Goal: Information Seeking & Learning: Learn about a topic

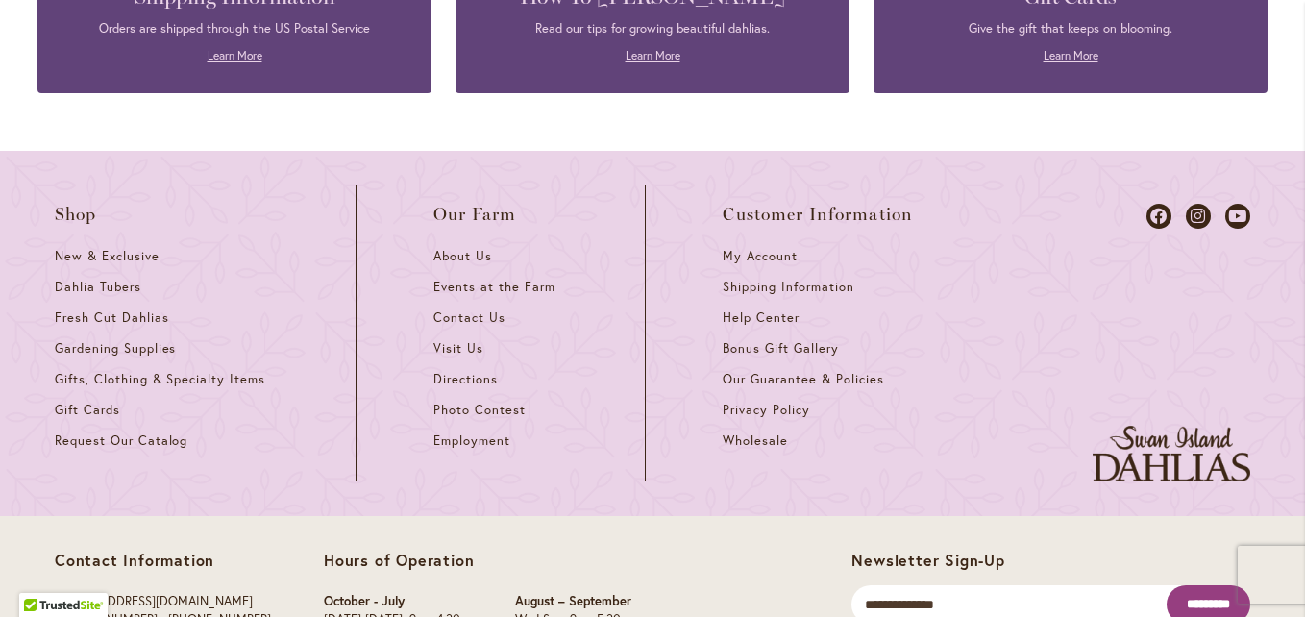
scroll to position [8560, 0]
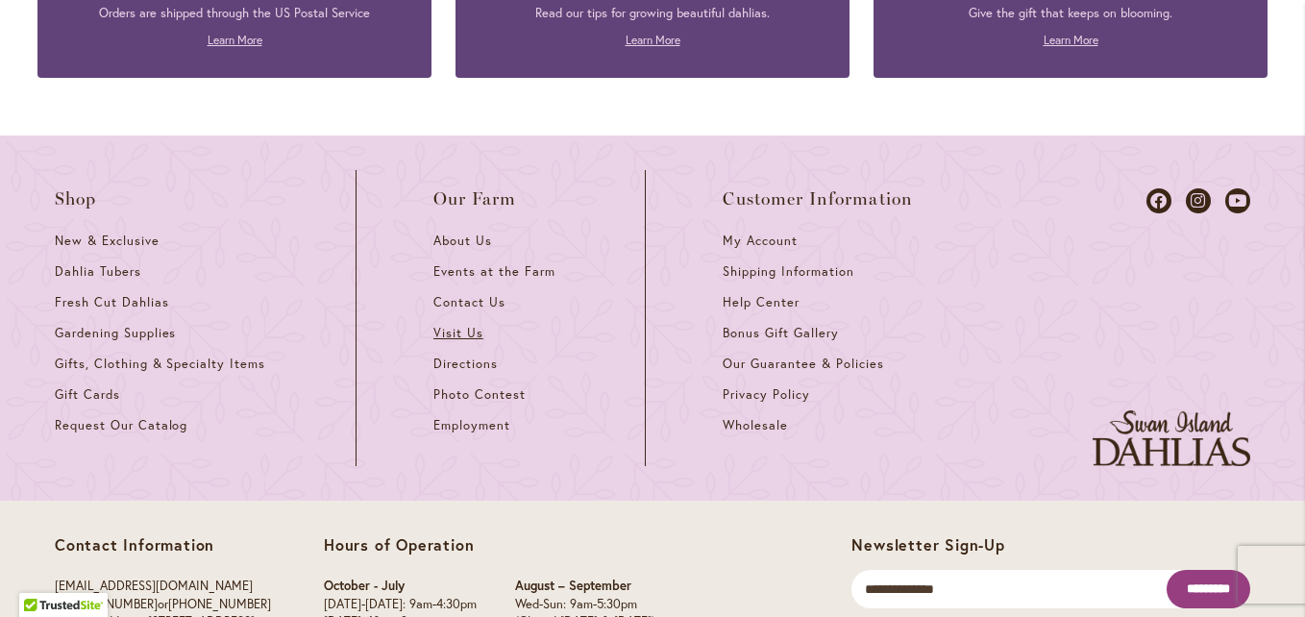
click at [447, 325] on span "Visit Us" at bounding box center [459, 333] width 50 height 16
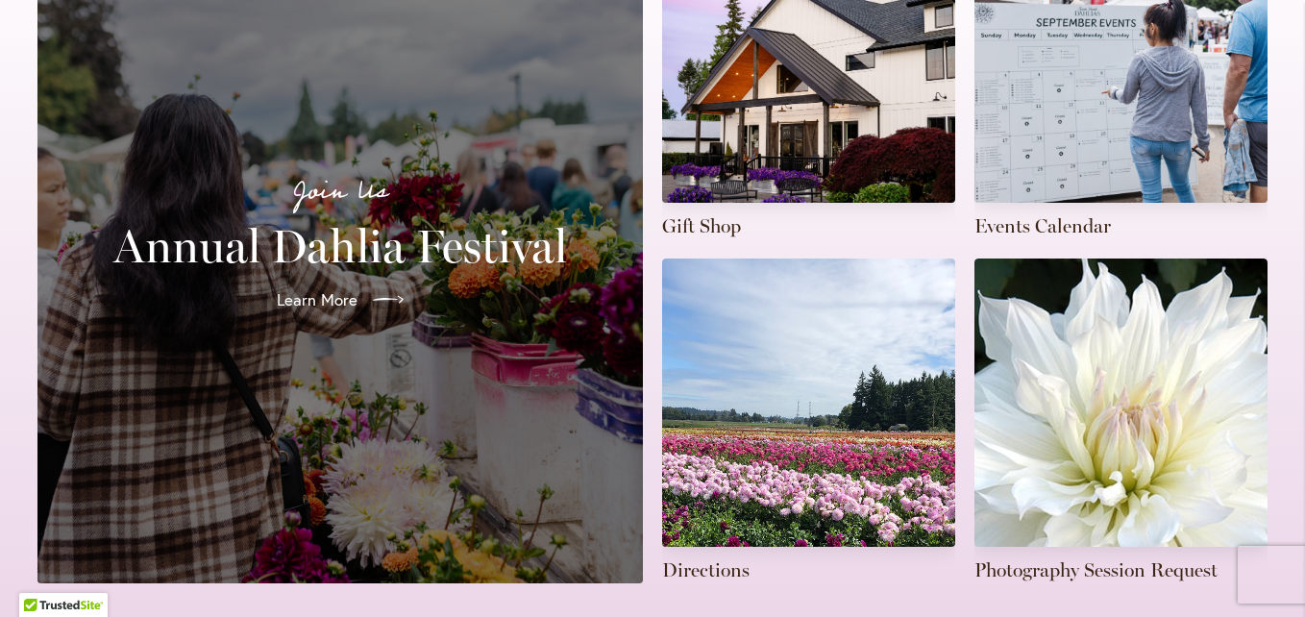
scroll to position [583, 0]
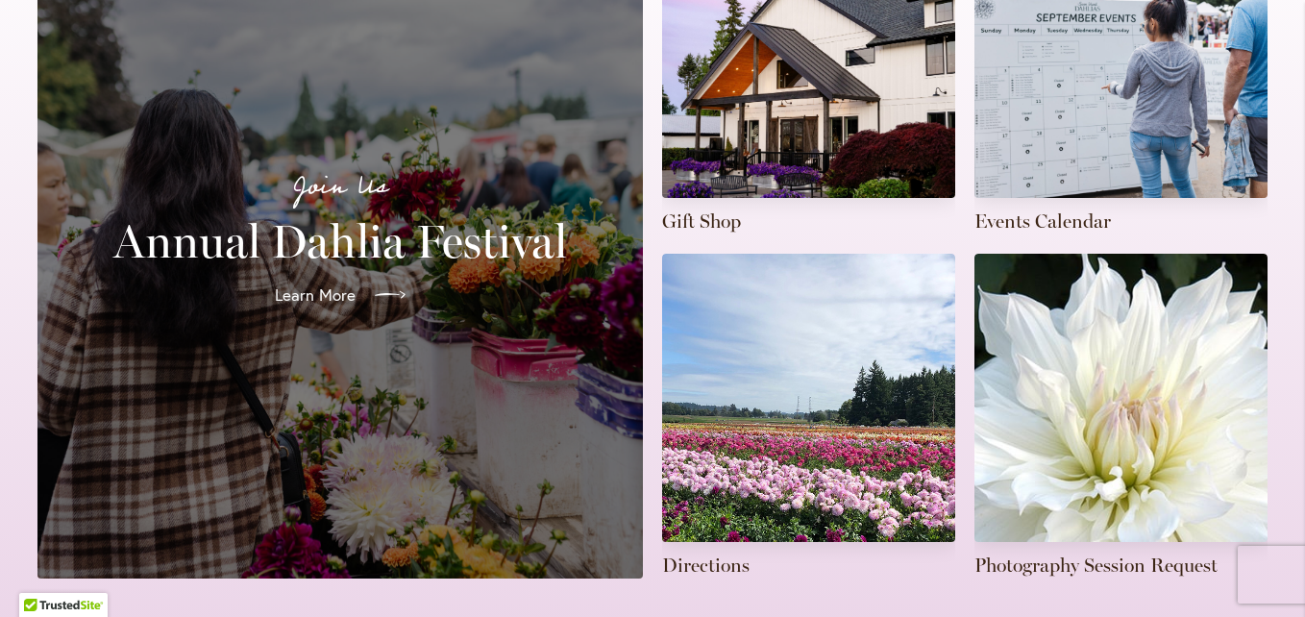
click at [297, 284] on span "Learn More" at bounding box center [315, 295] width 81 height 23
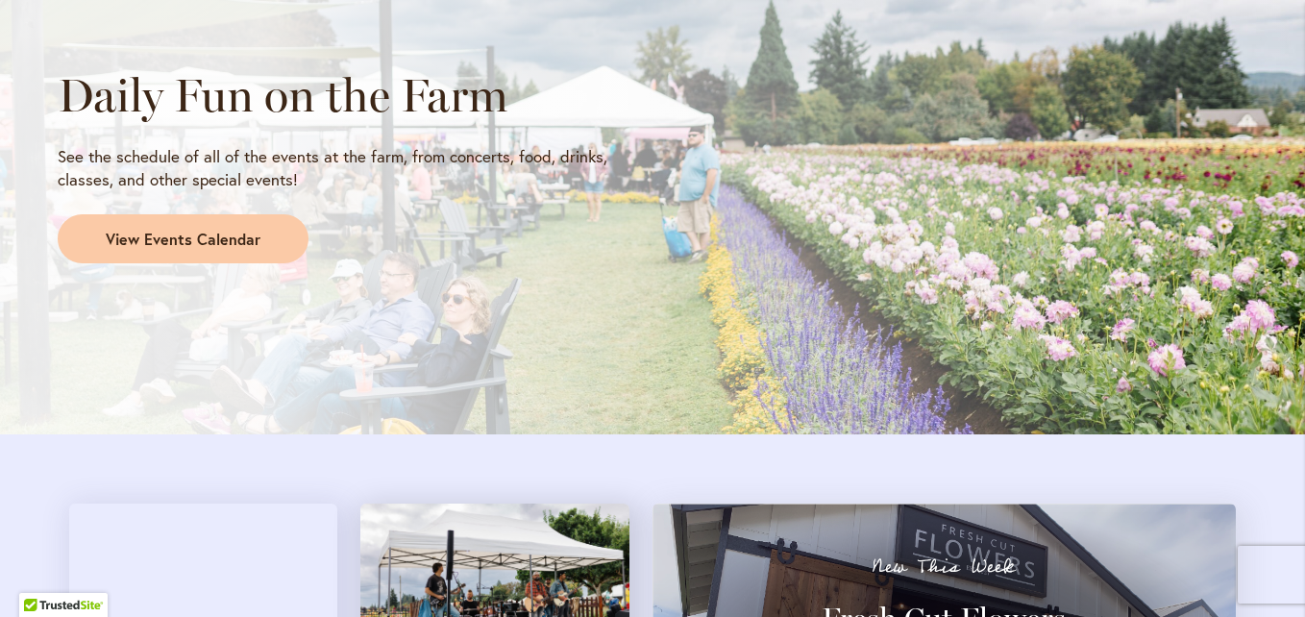
scroll to position [1731, 0]
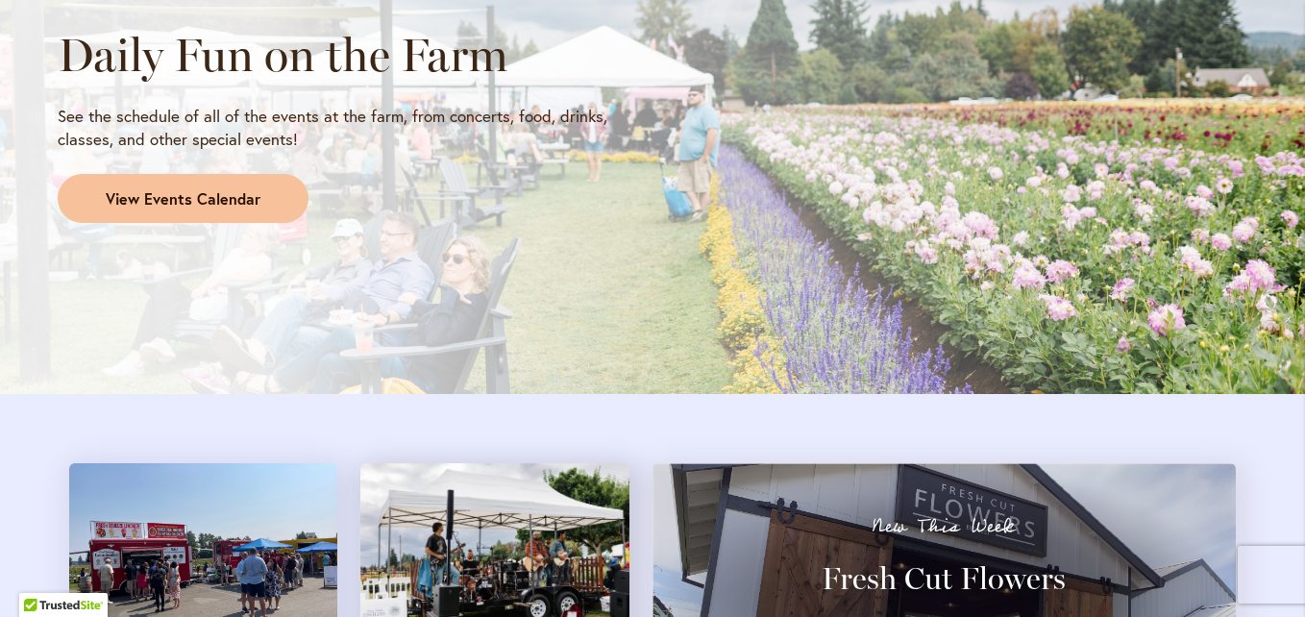
click at [219, 196] on span "View Events Calendar" at bounding box center [183, 199] width 155 height 22
